Goal: Entertainment & Leisure: Consume media (video, audio)

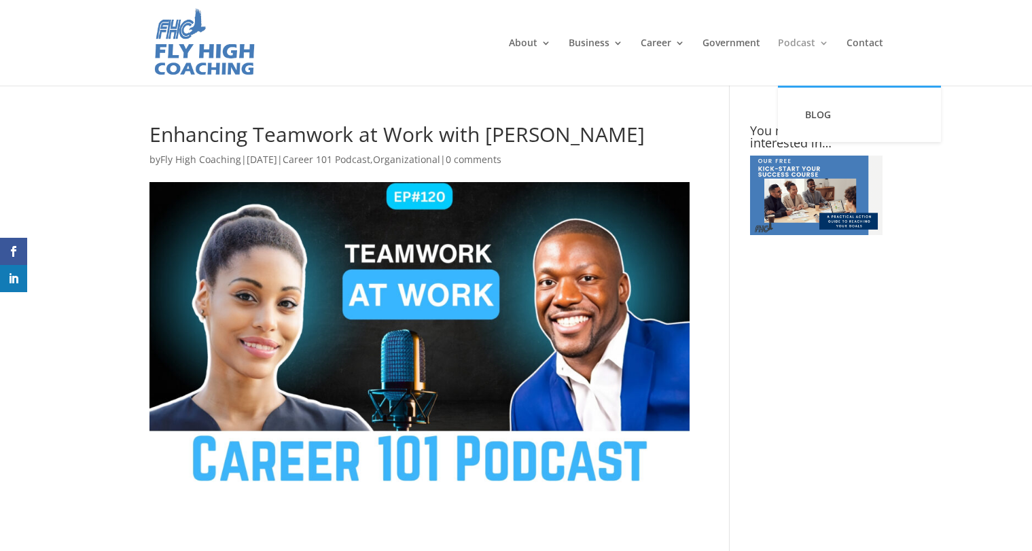
click at [793, 39] on link "Podcast" at bounding box center [803, 62] width 51 height 48
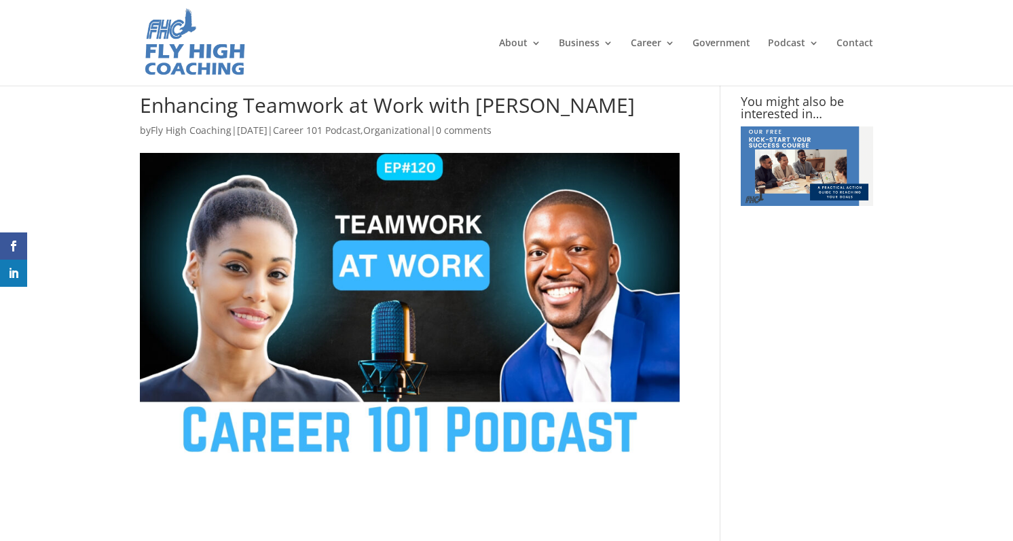
scroll to position [650, 0]
